Goal: Navigation & Orientation: Find specific page/section

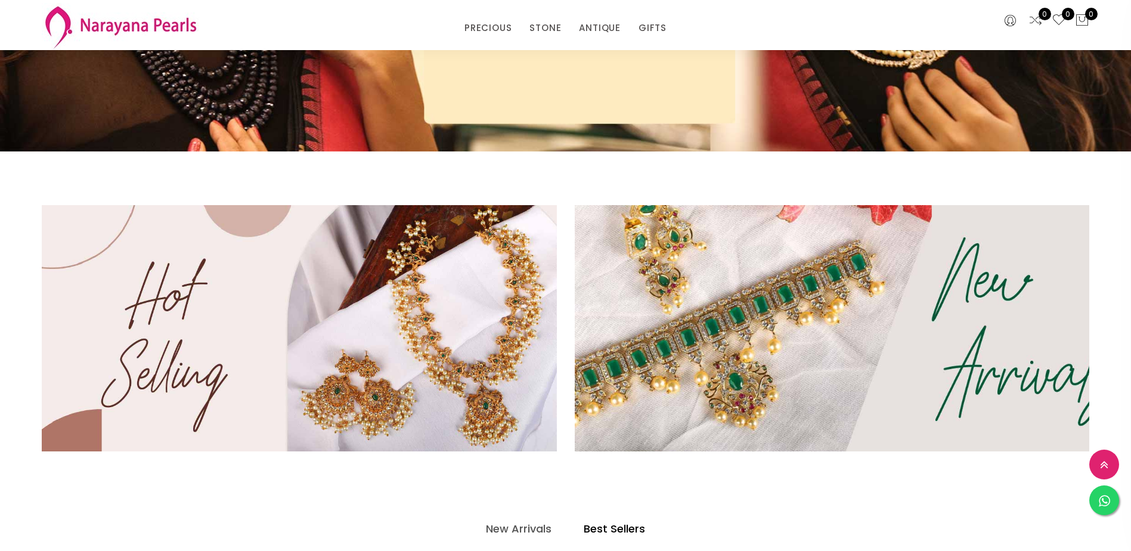
scroll to position [239, 0]
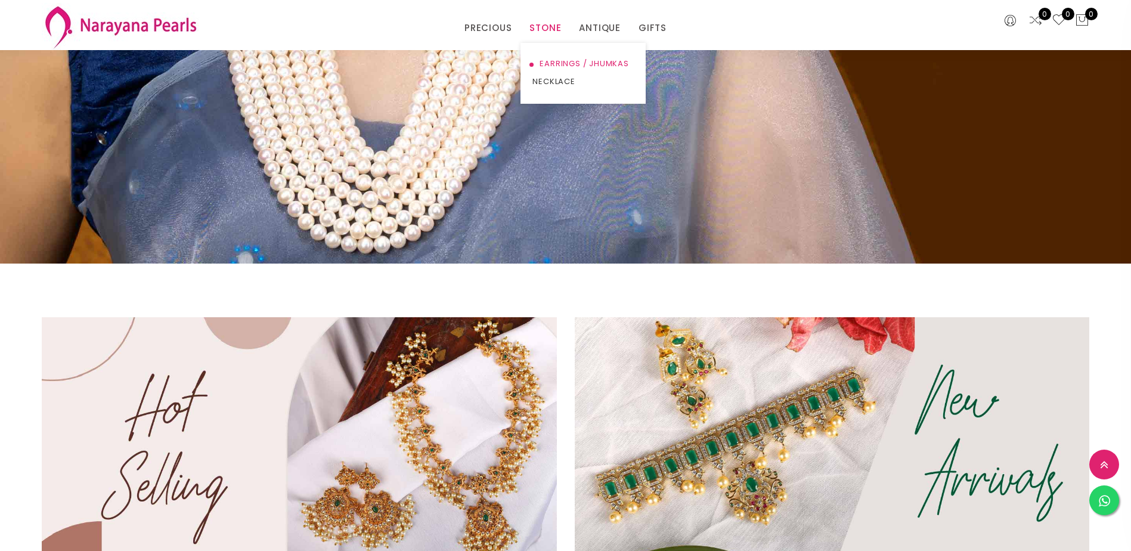
click at [563, 68] on link "EARRINGS / JHUMKAS" at bounding box center [583, 64] width 101 height 18
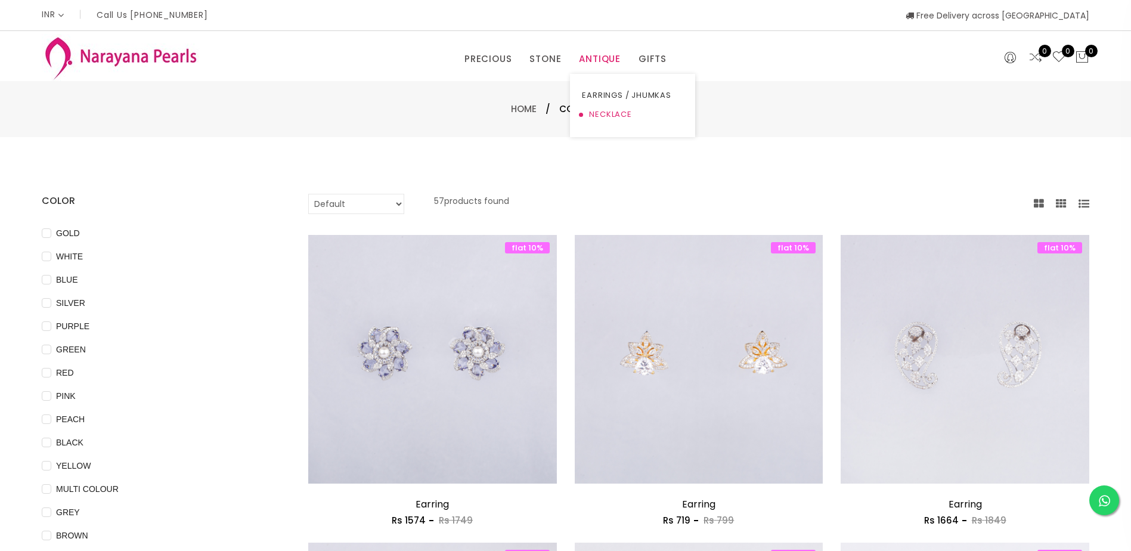
click at [610, 110] on link "NECKLACE" at bounding box center [632, 114] width 101 height 19
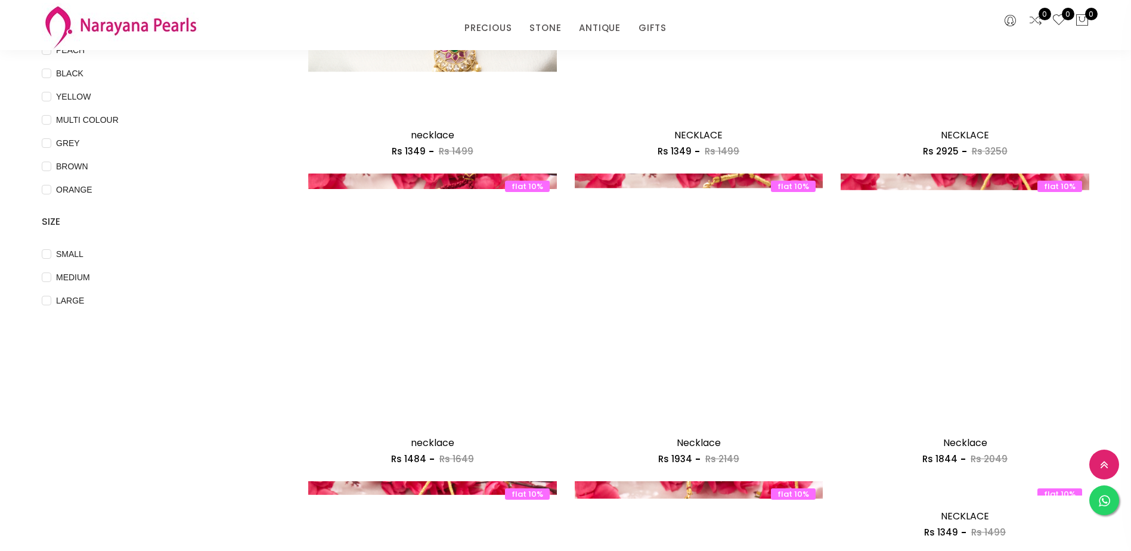
scroll to position [298, 0]
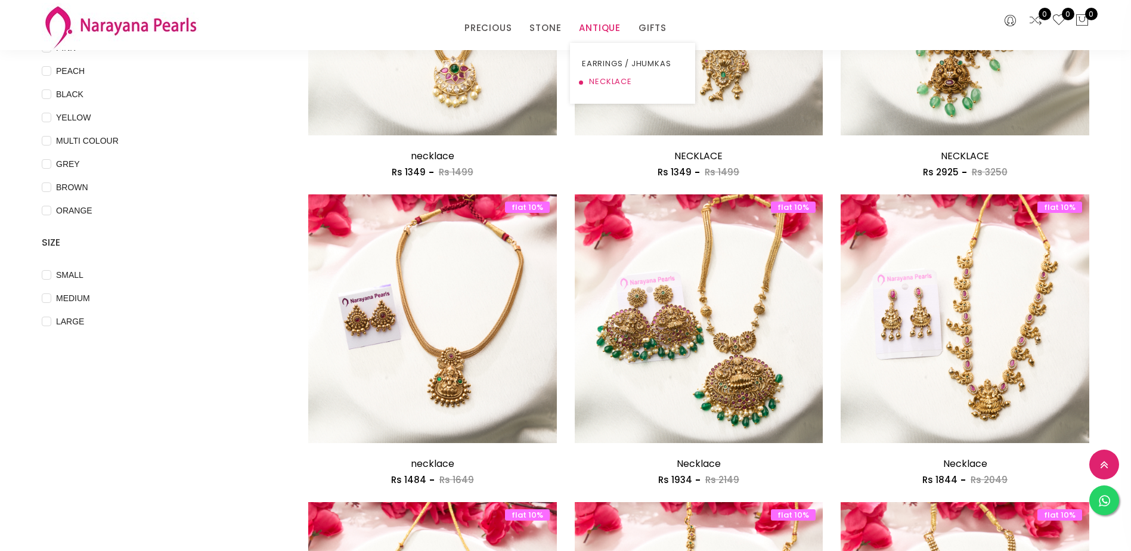
click at [590, 84] on link "NECKLACE" at bounding box center [632, 82] width 101 height 18
click at [606, 79] on link "NECKLACE" at bounding box center [632, 82] width 101 height 18
click at [612, 58] on link "EARRINGS / JHUMKAS" at bounding box center [632, 64] width 101 height 18
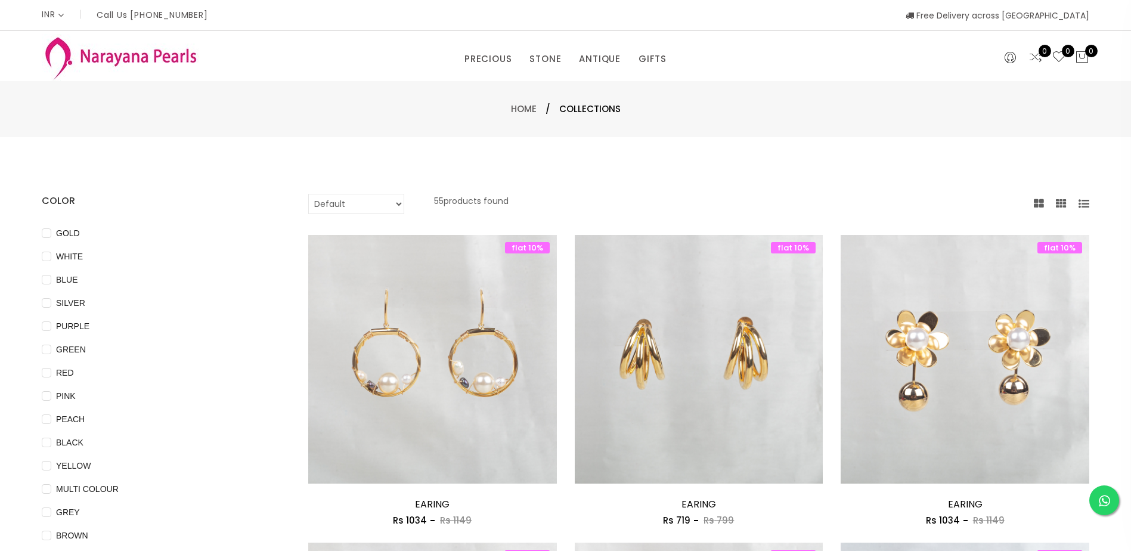
scroll to position [298, 0]
